Goal: Register for event/course

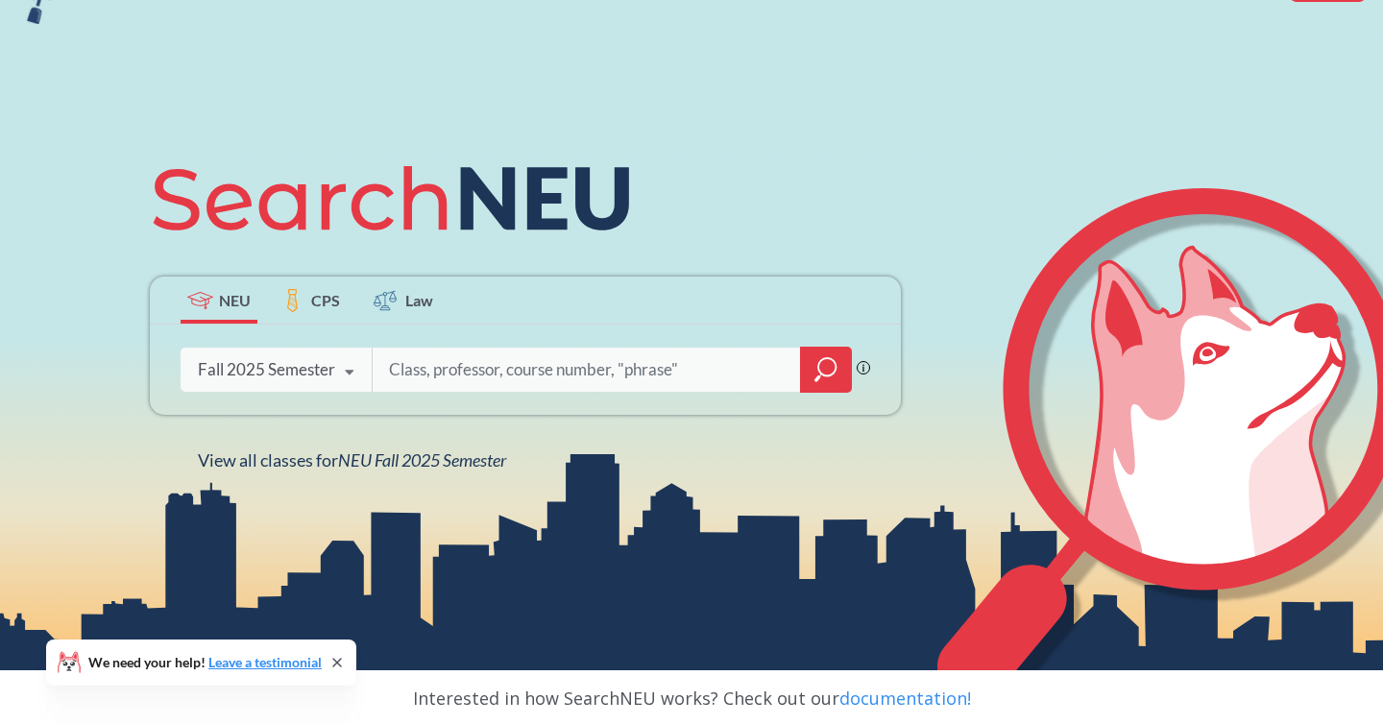
scroll to position [156, 0]
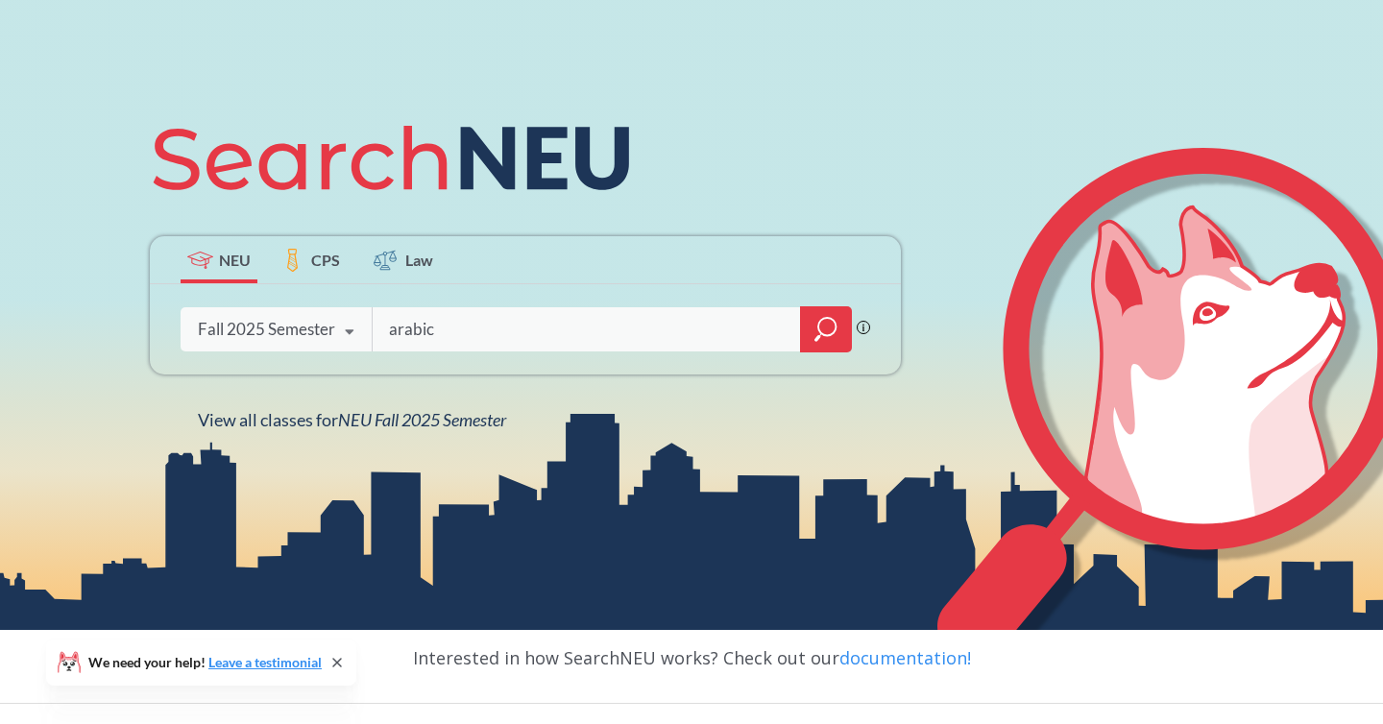
type input "arabic"
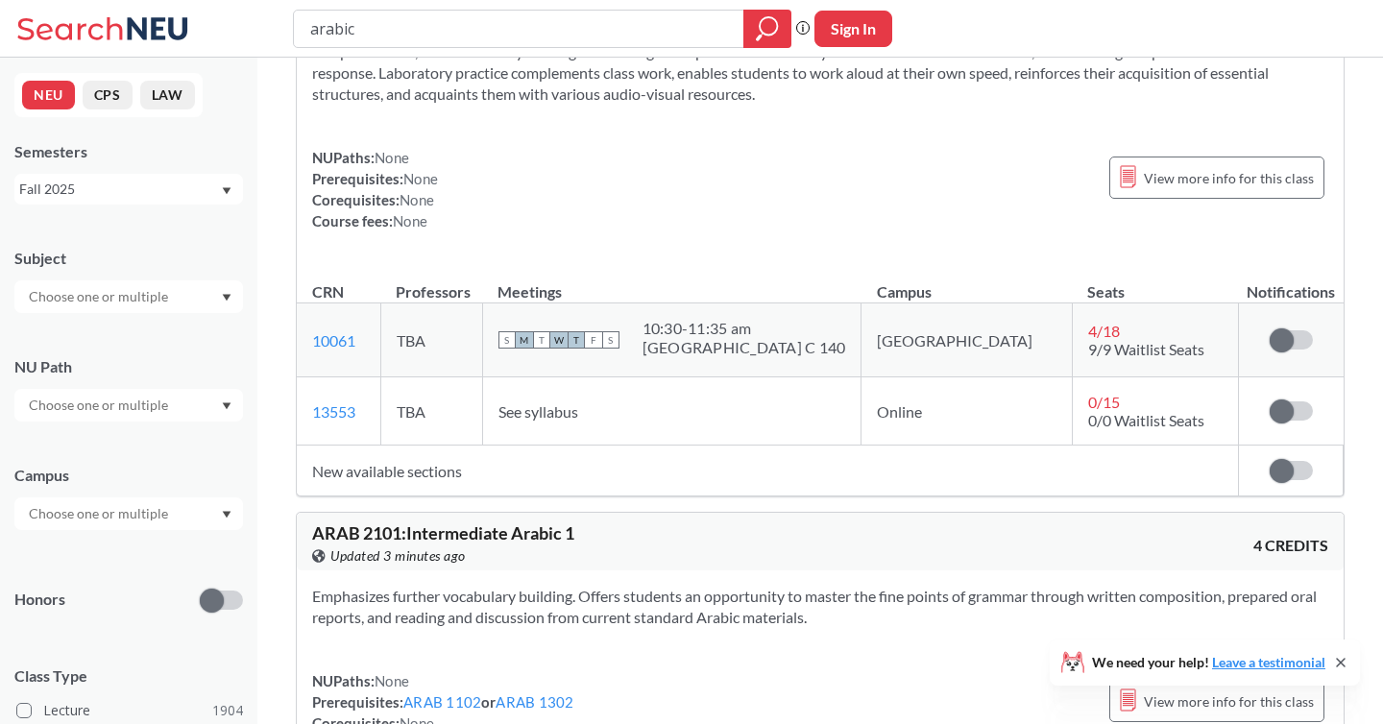
scroll to position [140, 0]
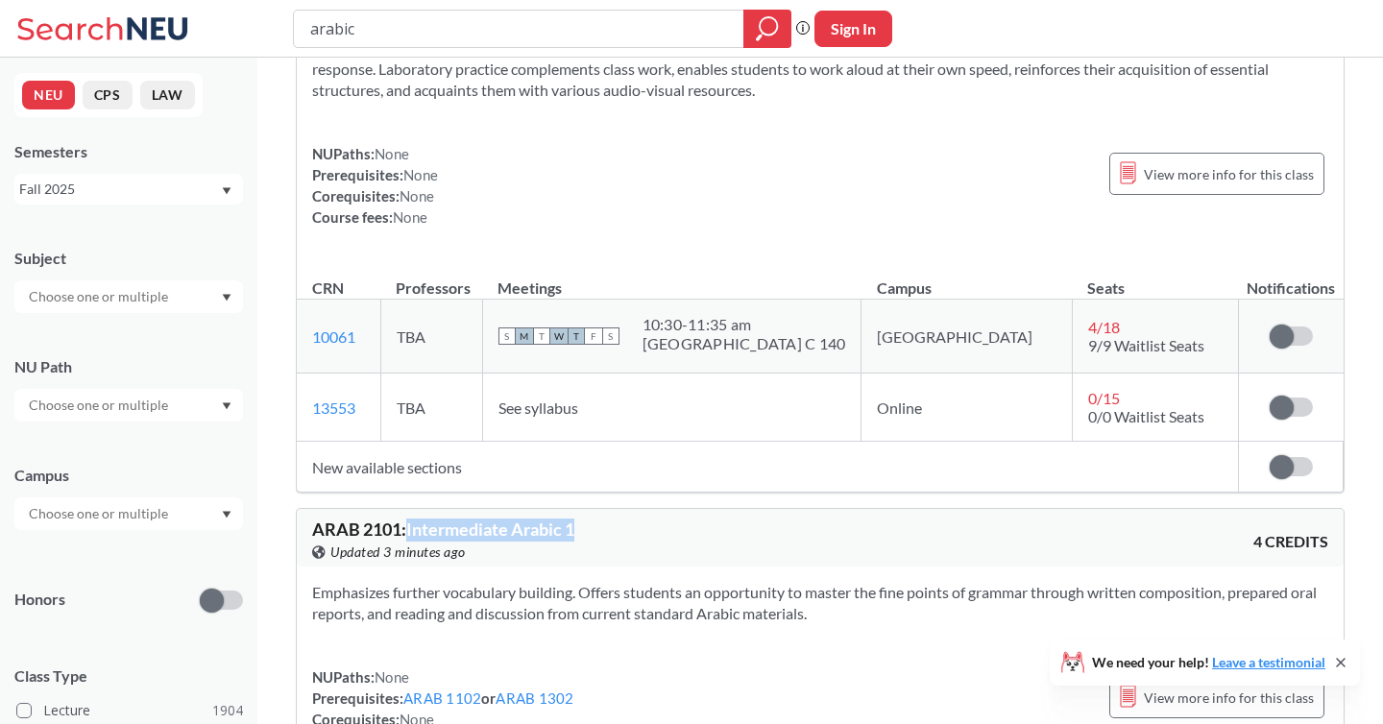
drag, startPoint x: 412, startPoint y: 527, endPoint x: 678, endPoint y: 540, distance: 266.4
click at [678, 540] on div "ARAB 2101 : Intermediate Arabic 1 View this course on Banner. Updated 3 minutes…" at bounding box center [566, 542] width 508 height 42
copy span "Intermediate Arabic 1"
click at [327, 23] on input "arabic" at bounding box center [519, 28] width 422 height 33
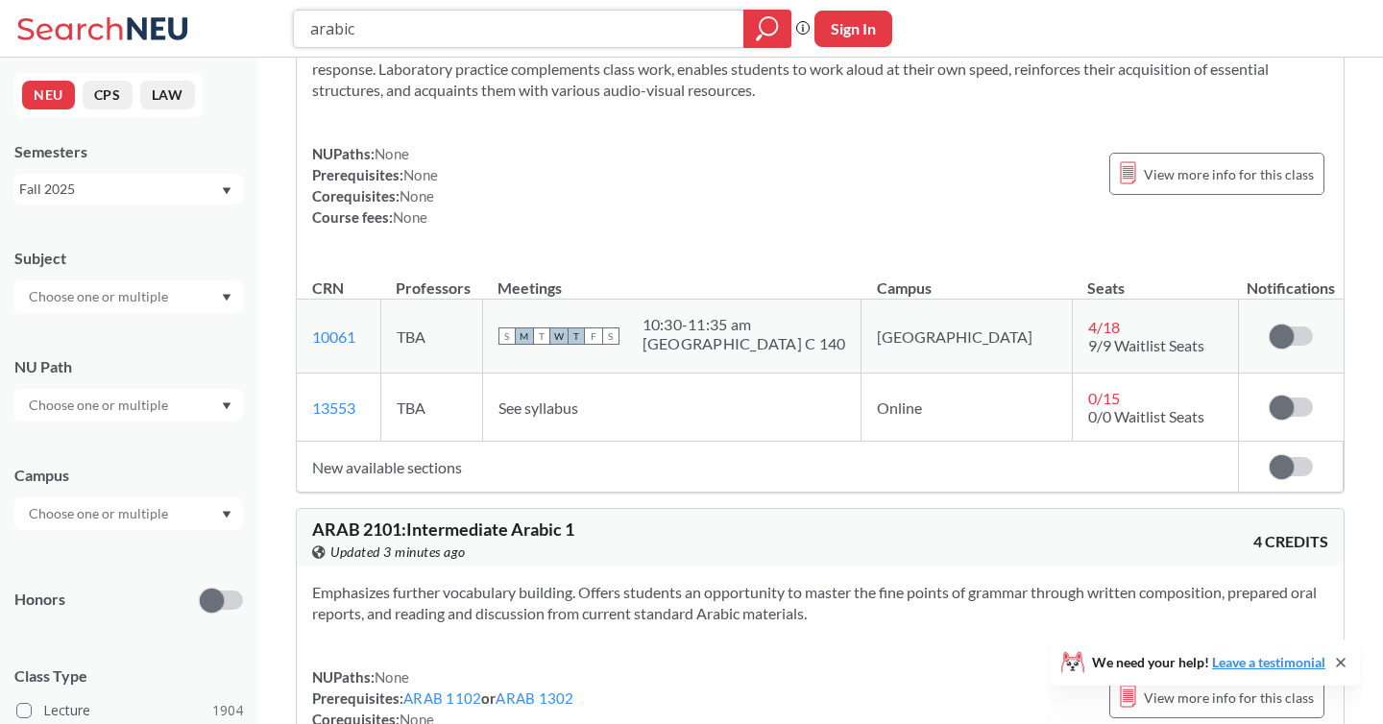
paste input "Intermediate Arabic 1"
type input "Intermediate Arabic 1"
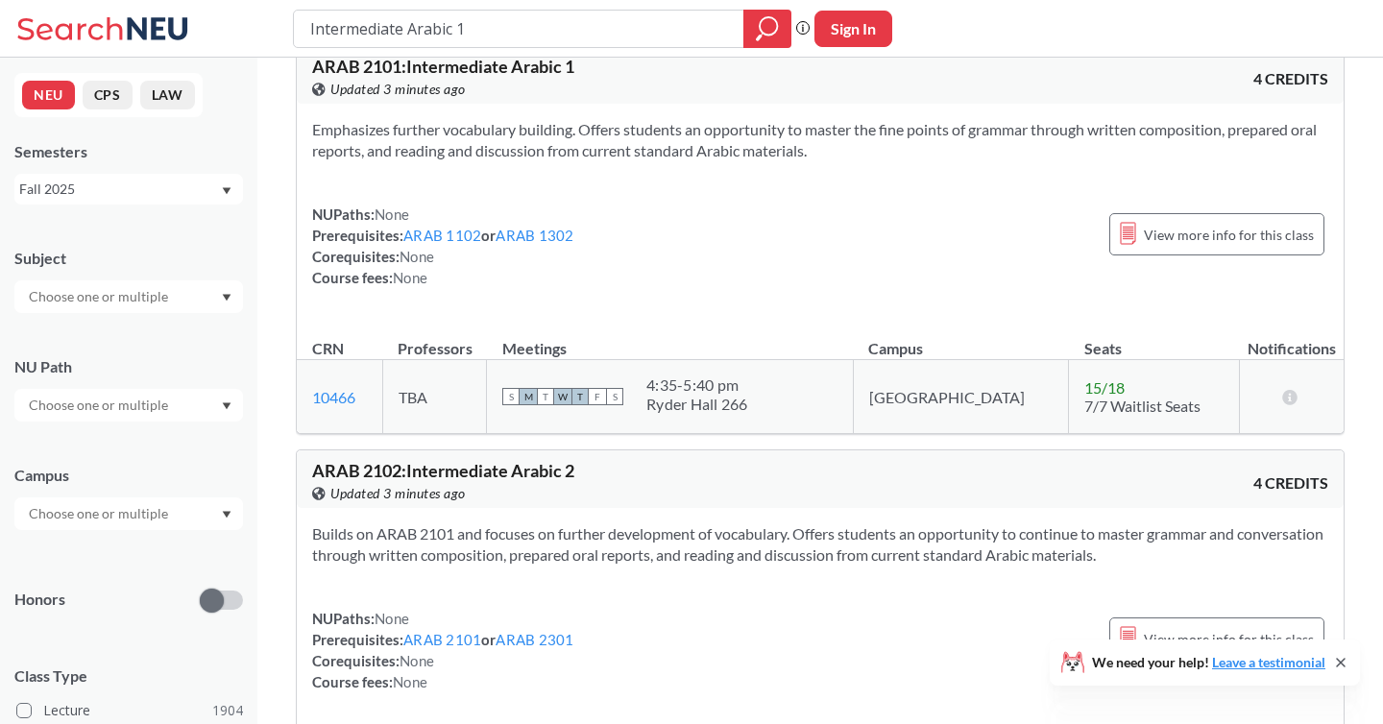
scroll to position [50, 0]
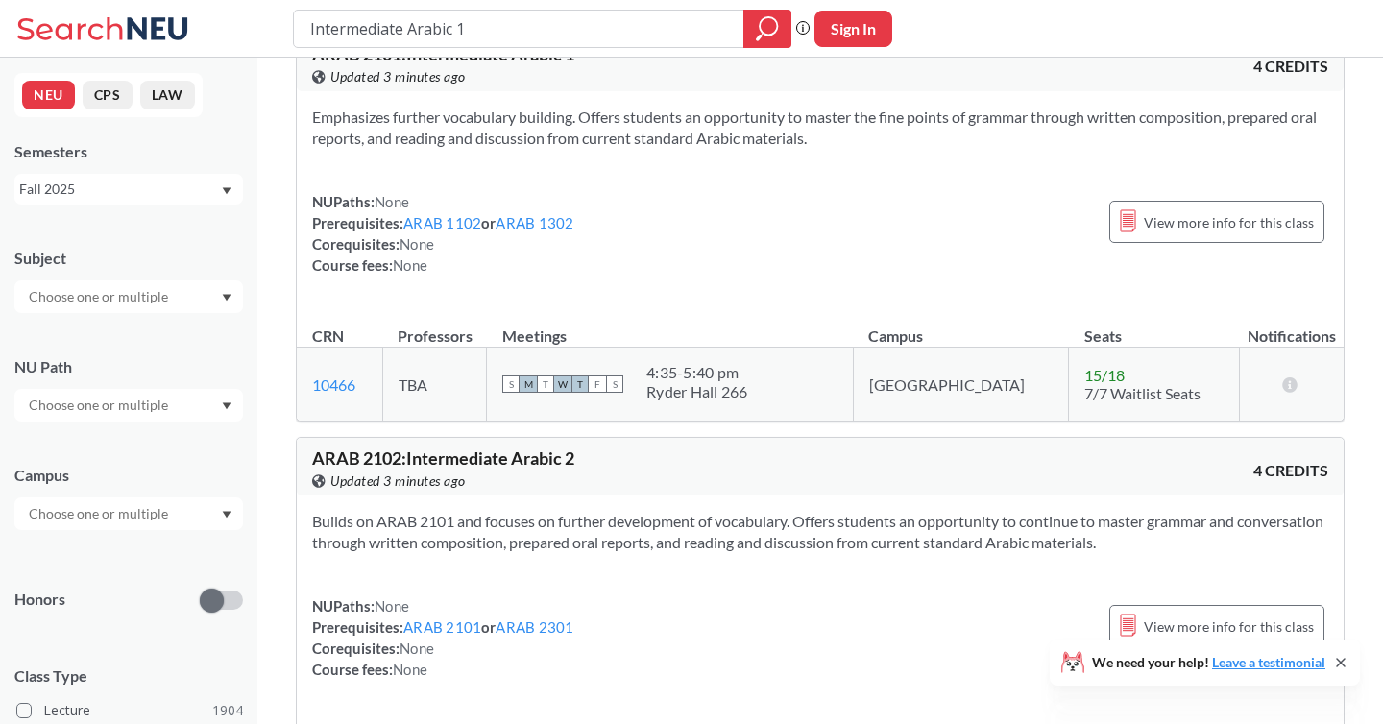
click at [214, 526] on div at bounding box center [128, 514] width 229 height 33
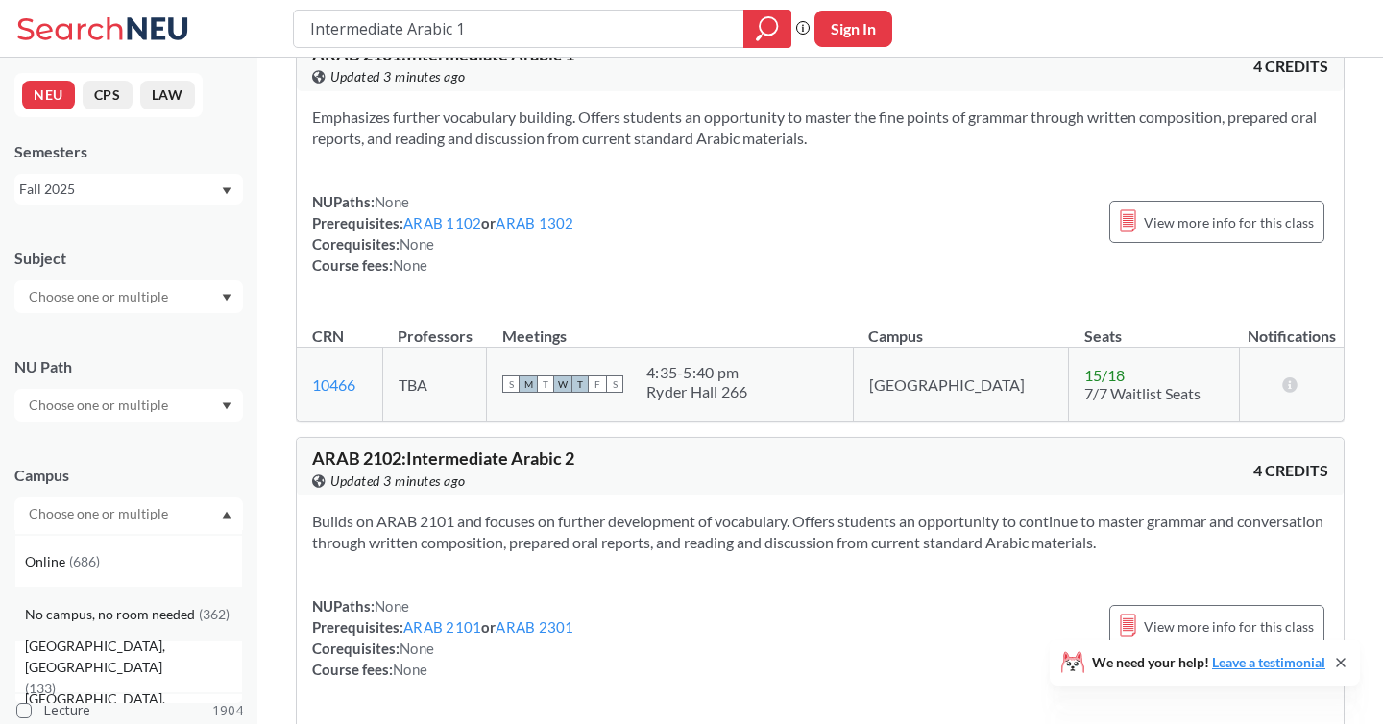
scroll to position [54, 0]
click at [159, 563] on div "Online ( 686 )" at bounding box center [133, 556] width 217 height 21
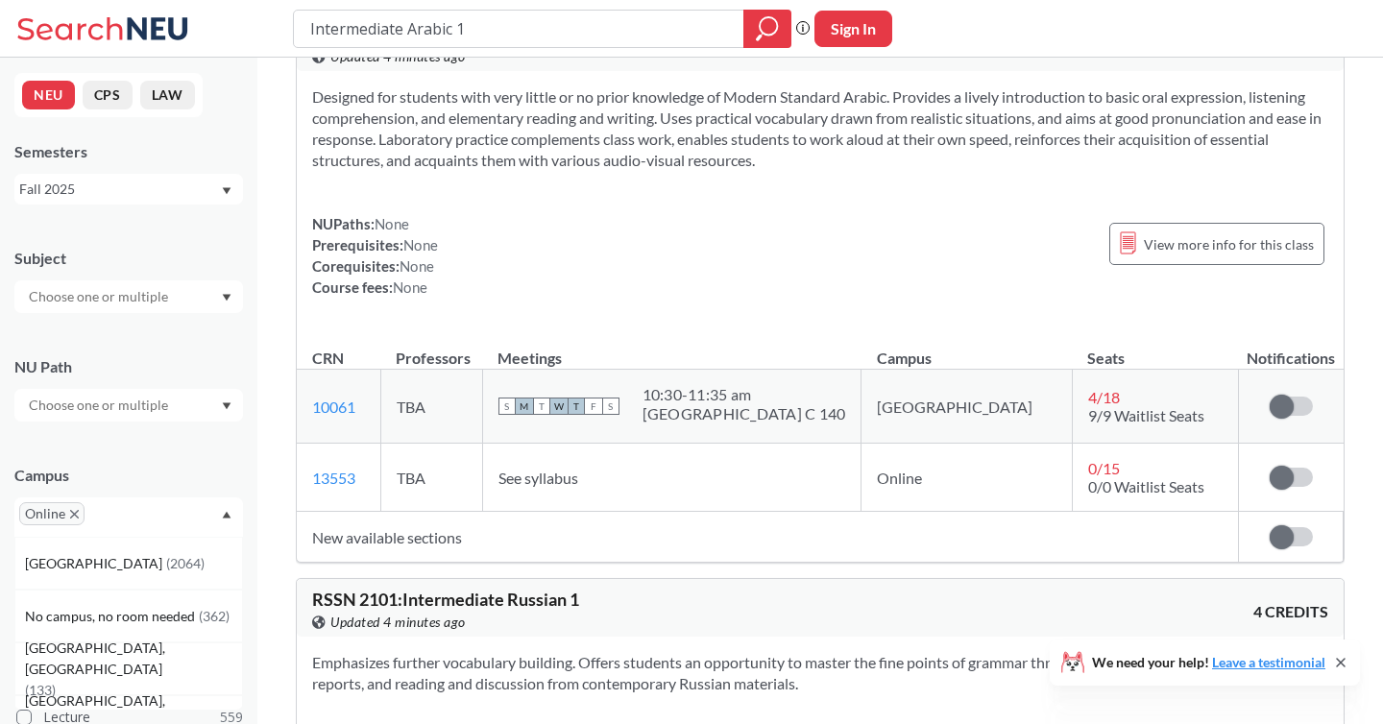
scroll to position [600, 0]
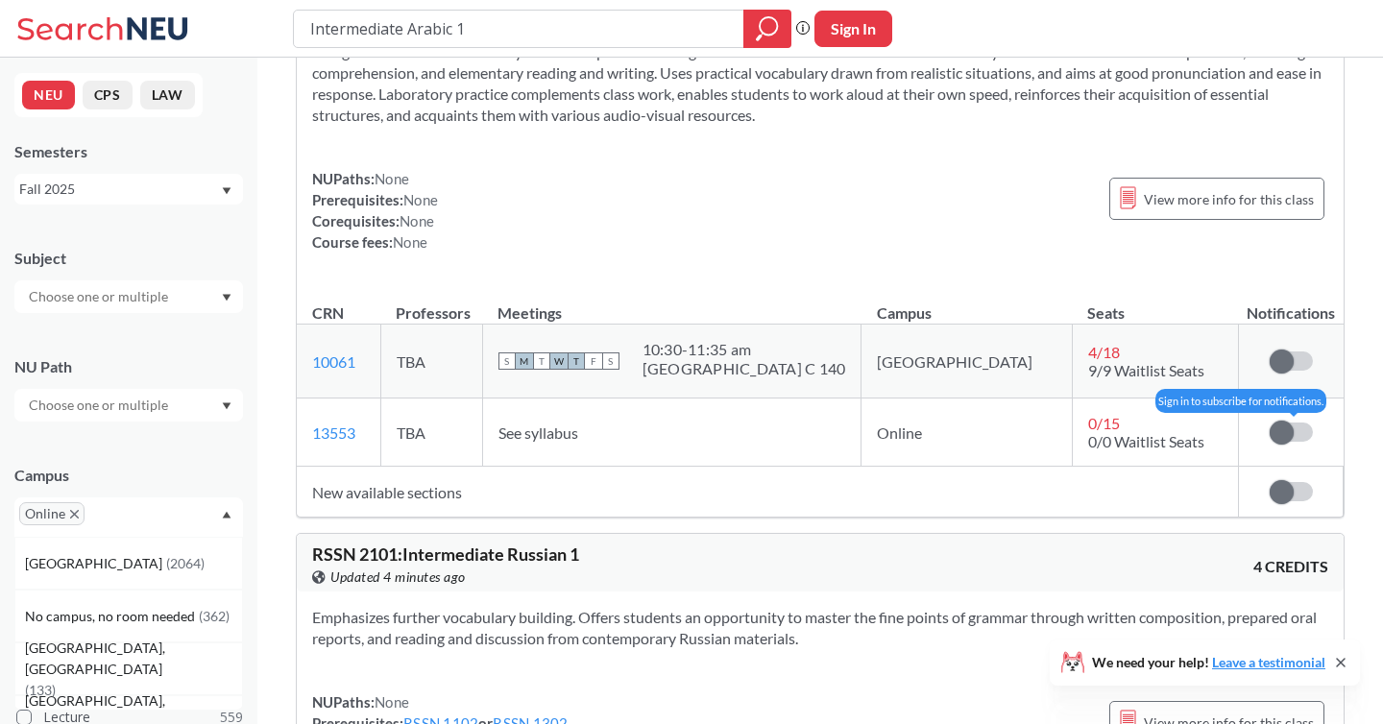
click at [1297, 431] on label at bounding box center [1291, 432] width 43 height 19
click at [1270, 423] on input "checkbox" at bounding box center [1270, 423] width 0 height 0
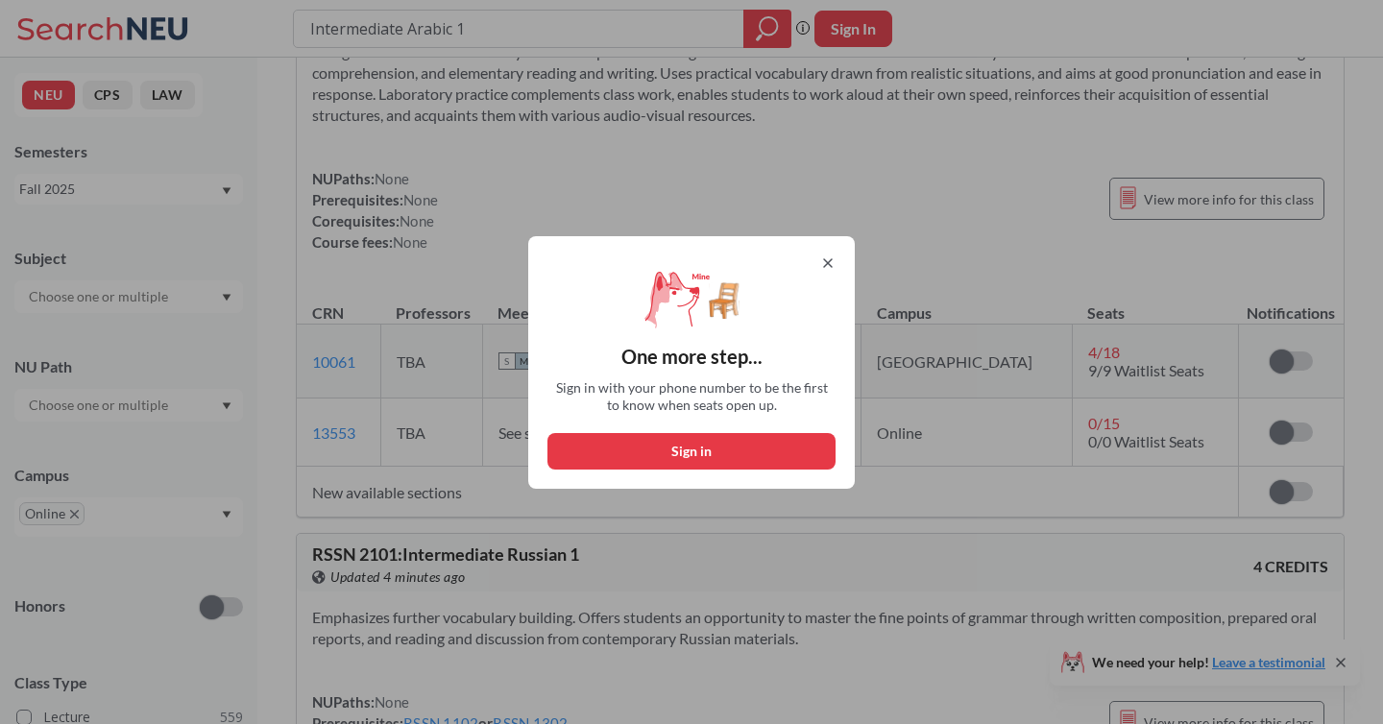
click at [733, 448] on button "Sign in" at bounding box center [692, 451] width 288 height 37
select select "US"
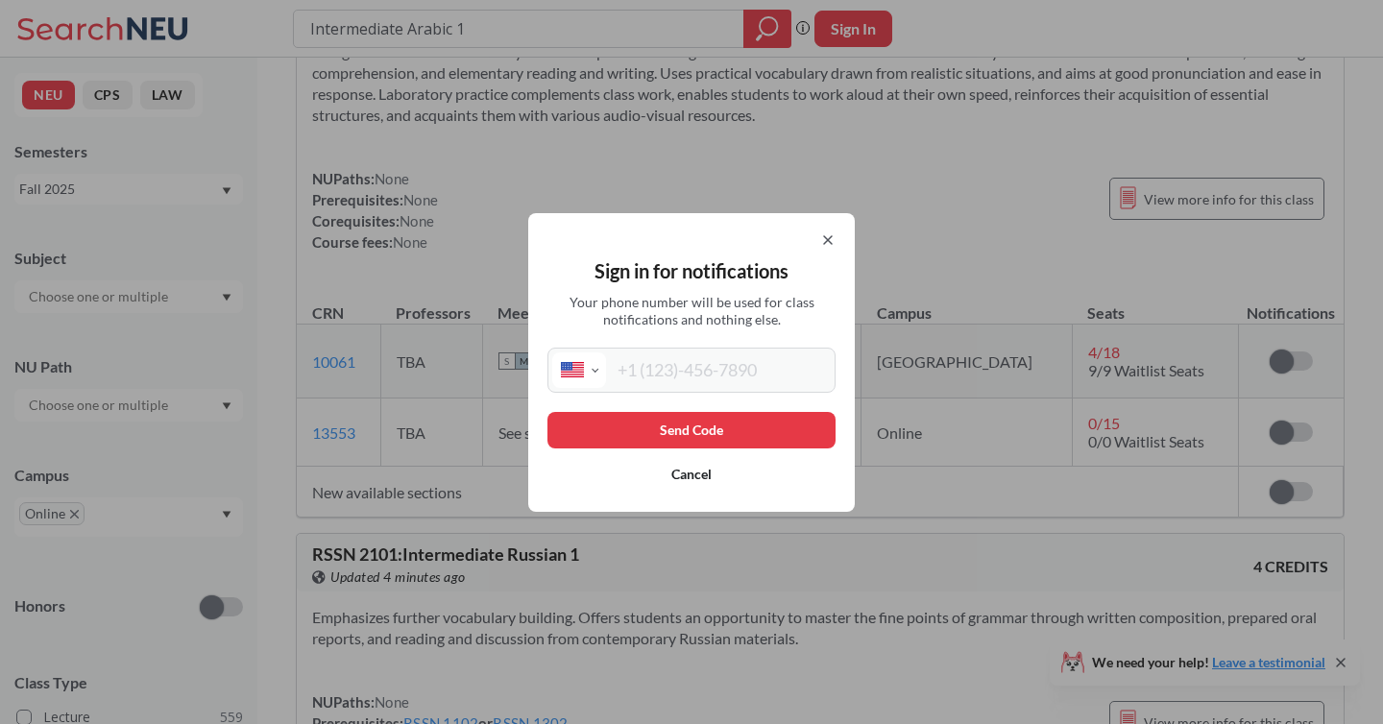
click at [709, 371] on input "tel" at bounding box center [718, 371] width 225 height 36
type input "[PHONE_NUMBER]"
click at [705, 431] on button "Send Code" at bounding box center [692, 430] width 288 height 37
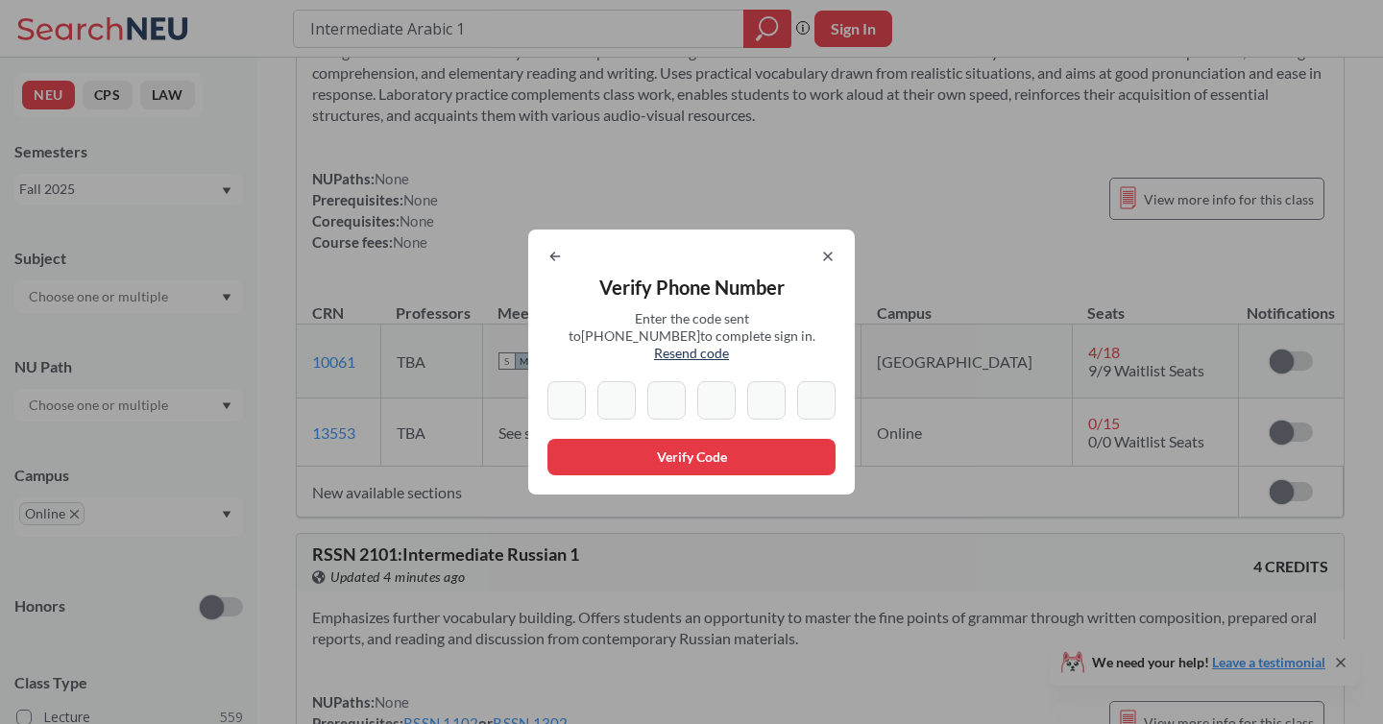
type input "8"
type input "3"
click at [659, 391] on input at bounding box center [667, 400] width 38 height 38
type input "6"
type input "7"
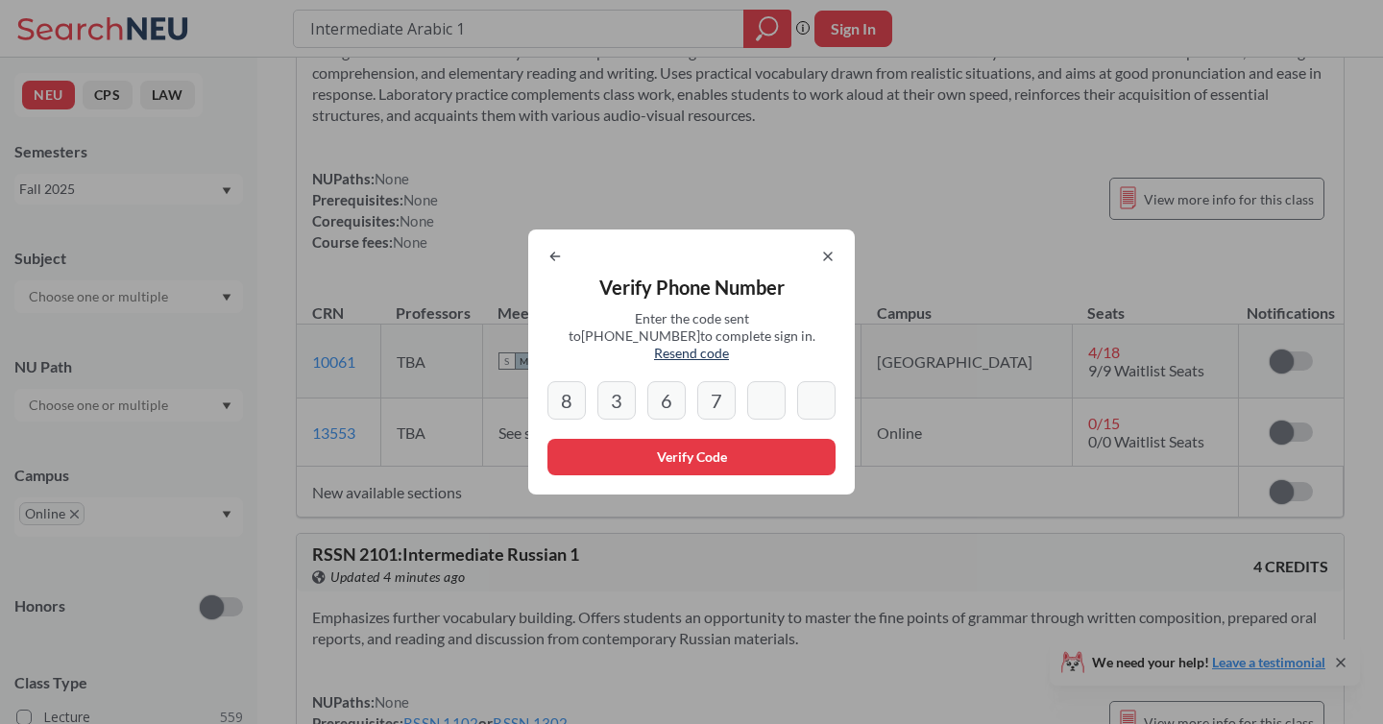
click at [759, 383] on input at bounding box center [766, 400] width 38 height 38
type input "3"
type input "0"
click at [740, 439] on button "Verify Code" at bounding box center [692, 457] width 288 height 37
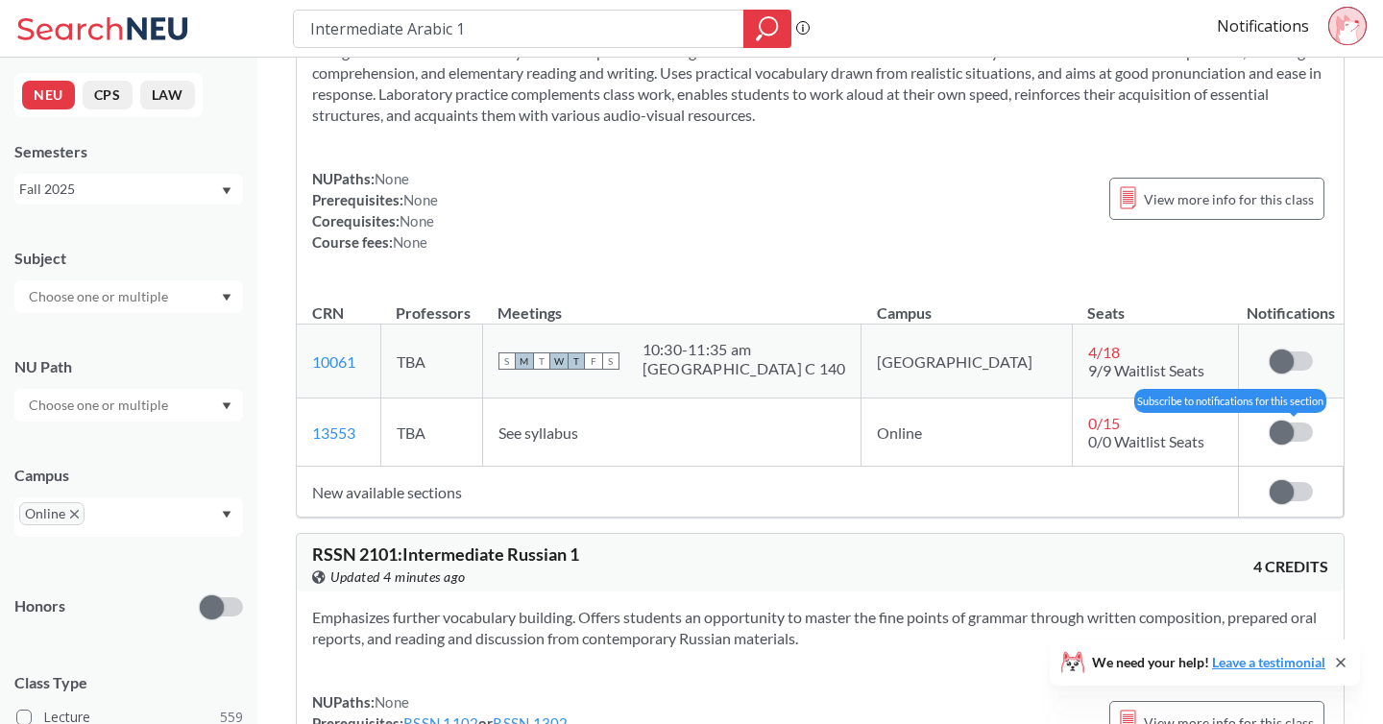
click at [1298, 433] on label at bounding box center [1291, 432] width 43 height 19
click at [1270, 423] on input "checkbox" at bounding box center [1270, 423] width 0 height 0
click at [1289, 495] on span at bounding box center [1282, 492] width 24 height 24
click at [1270, 482] on input "checkbox" at bounding box center [1270, 482] width 0 height 0
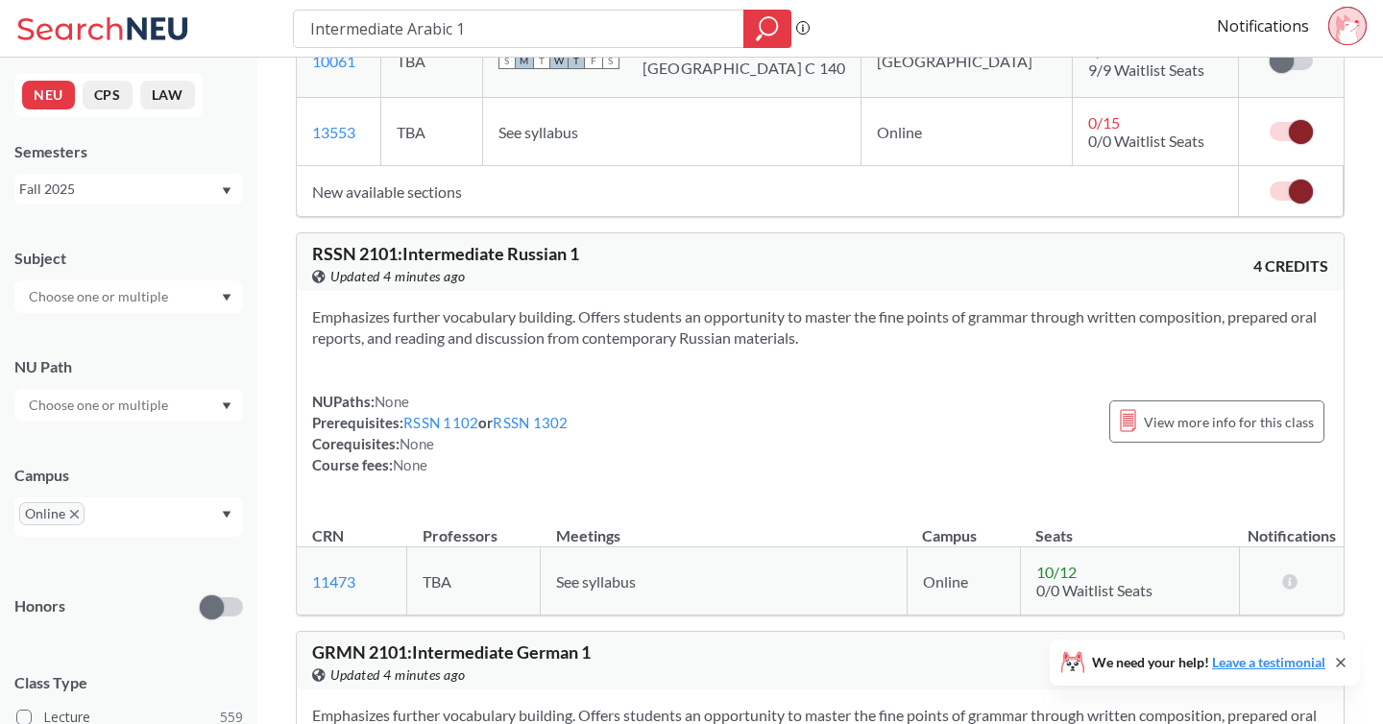
scroll to position [894, 0]
